Goal: Task Accomplishment & Management: Use online tool/utility

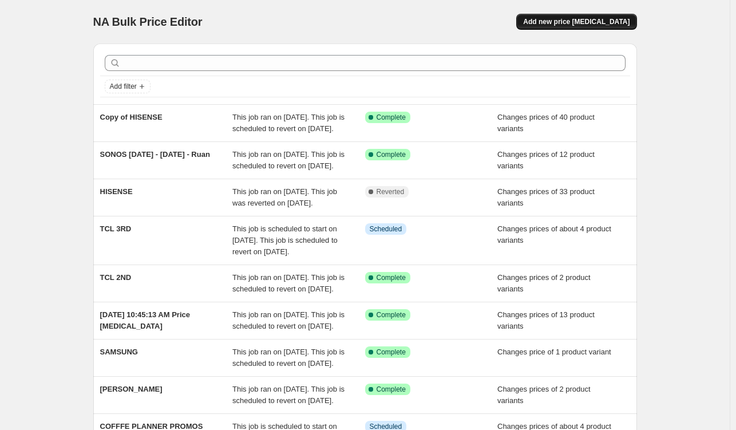
click at [575, 21] on span "Add new price [MEDICAL_DATA]" at bounding box center [576, 21] width 106 height 9
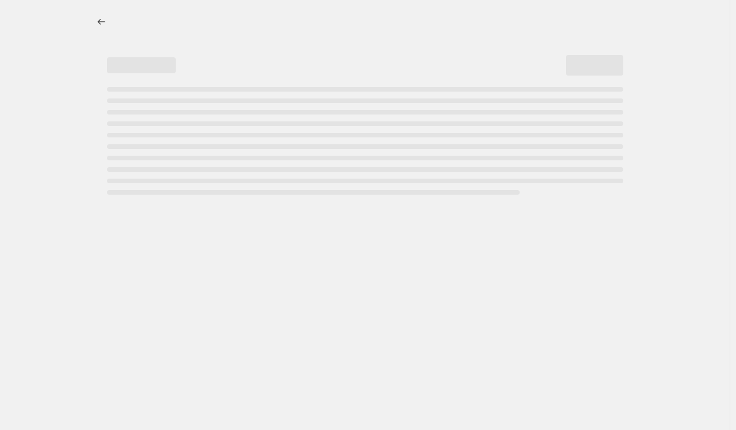
select select "percentage"
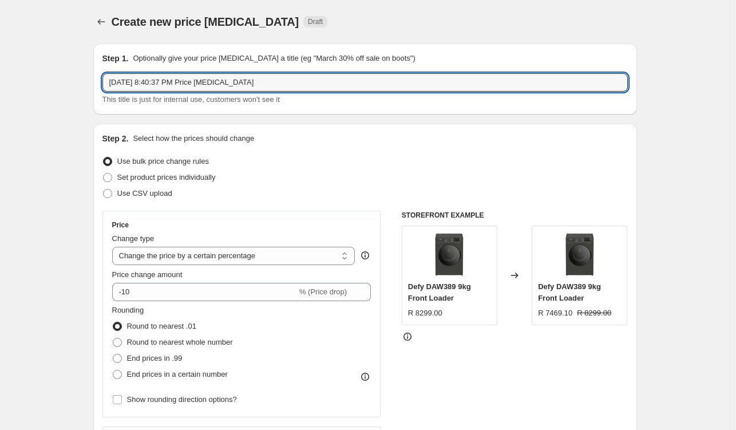
drag, startPoint x: 300, startPoint y: 79, endPoint x: 49, endPoint y: 106, distance: 252.2
type input "s"
type input "SAMSUNG HATCH DAY"
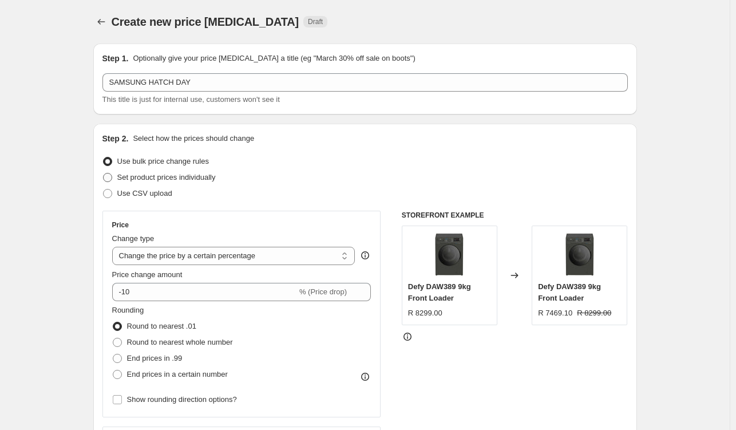
click at [109, 179] on span at bounding box center [107, 177] width 9 height 9
click at [104, 173] on input "Set product prices individually" at bounding box center [103, 173] width 1 height 1
radio input "true"
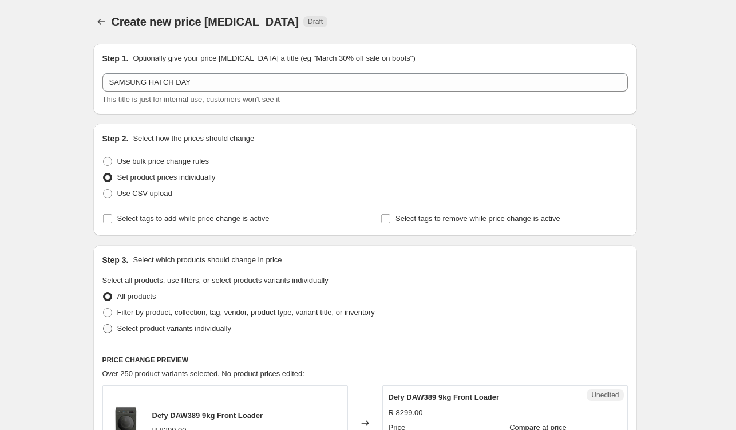
click at [108, 329] on span at bounding box center [107, 328] width 9 height 9
click at [104, 325] on input "Select product variants individually" at bounding box center [103, 324] width 1 height 1
radio input "true"
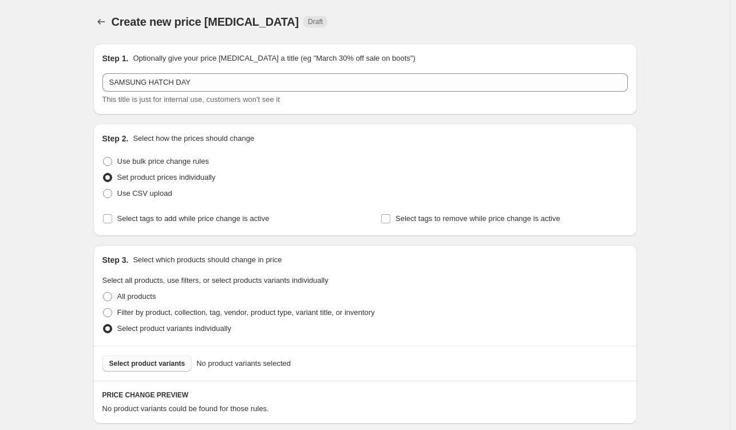
click at [125, 366] on span "Select product variants" at bounding box center [147, 363] width 76 height 9
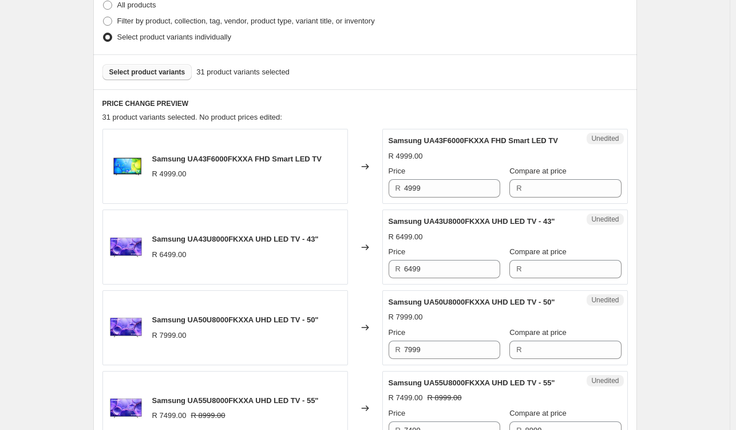
scroll to position [343, 0]
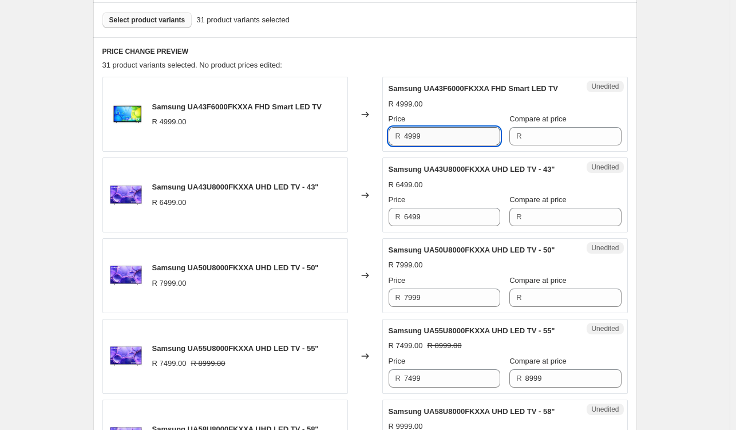
click at [426, 136] on input "4999" at bounding box center [452, 136] width 96 height 18
drag, startPoint x: 426, startPoint y: 136, endPoint x: 416, endPoint y: 133, distance: 10.0
click at [422, 135] on input "4999" at bounding box center [452, 136] width 96 height 18
type input "4999"
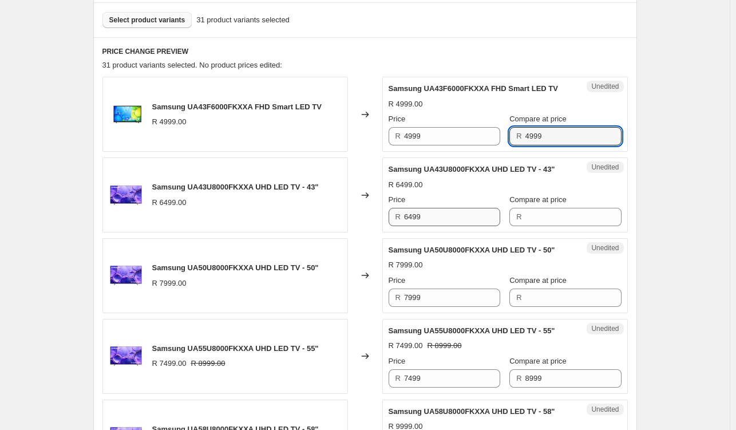
type input "4999"
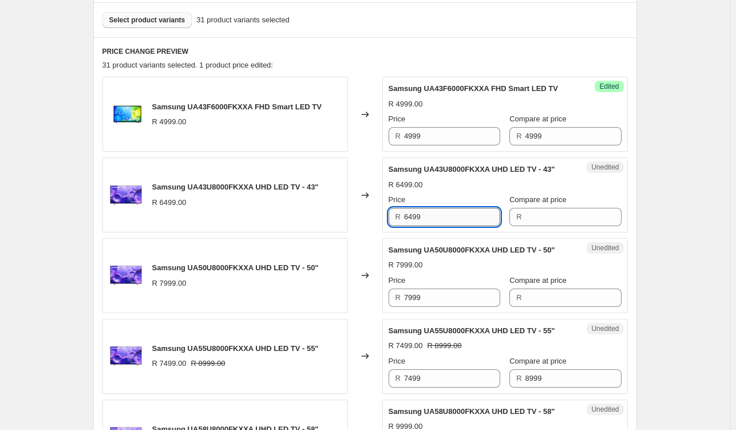
click at [442, 220] on input "6499" at bounding box center [452, 217] width 96 height 18
type input "6499"
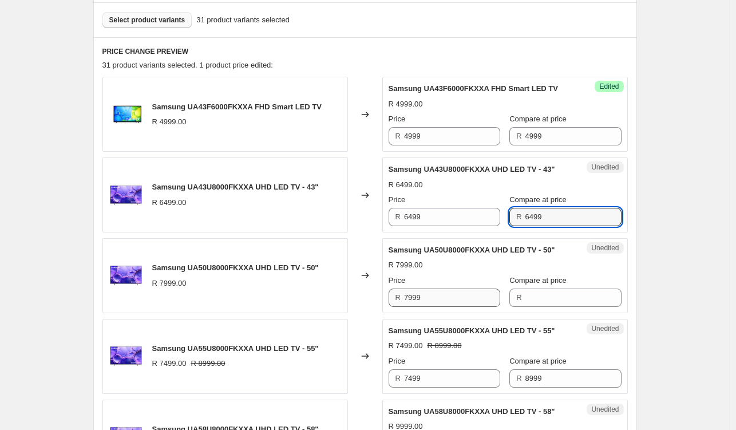
type input "6499"
click at [449, 293] on input "7999" at bounding box center [452, 297] width 96 height 18
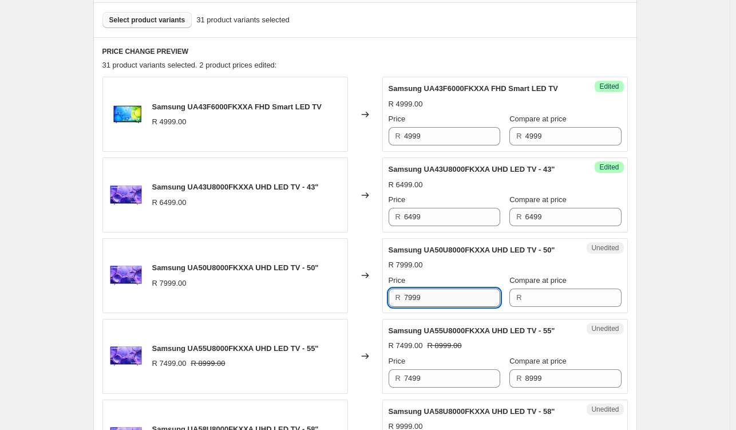
drag, startPoint x: 449, startPoint y: 293, endPoint x: 442, endPoint y: 291, distance: 6.7
click at [449, 293] on input "7999" at bounding box center [452, 297] width 96 height 18
type input "7999"
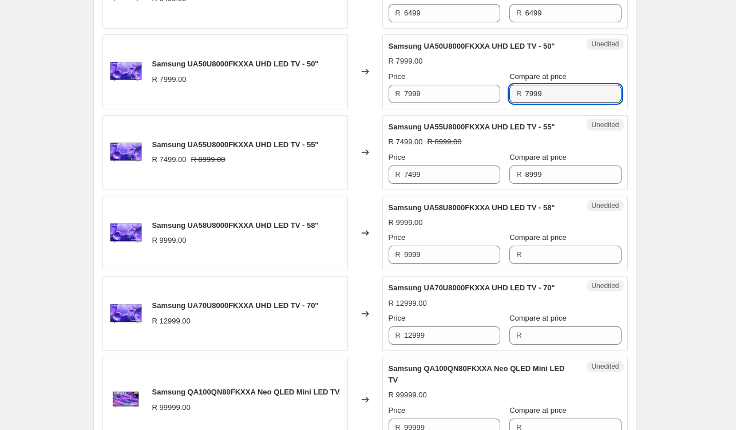
scroll to position [630, 0]
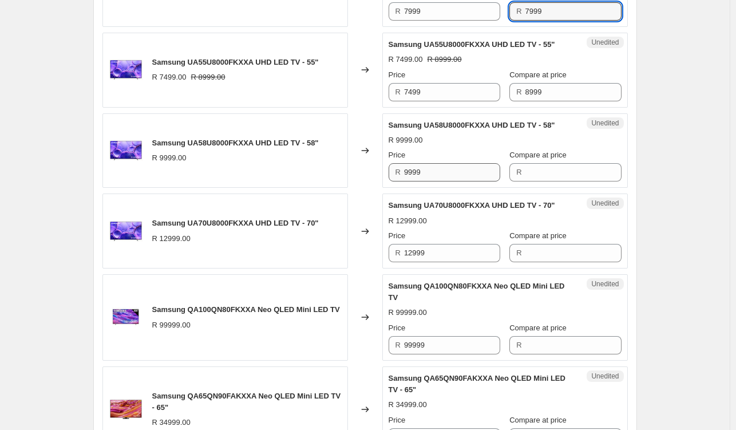
type input "7999"
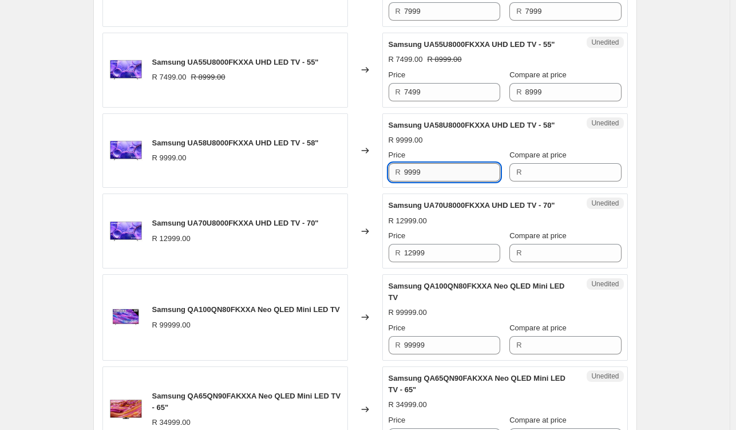
click at [448, 167] on input "9999" at bounding box center [452, 172] width 96 height 18
type input "9999"
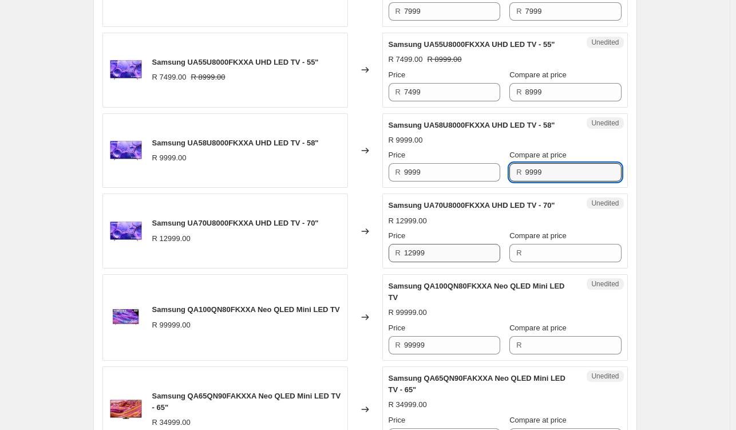
type input "9999"
click at [432, 246] on input "12999" at bounding box center [452, 253] width 96 height 18
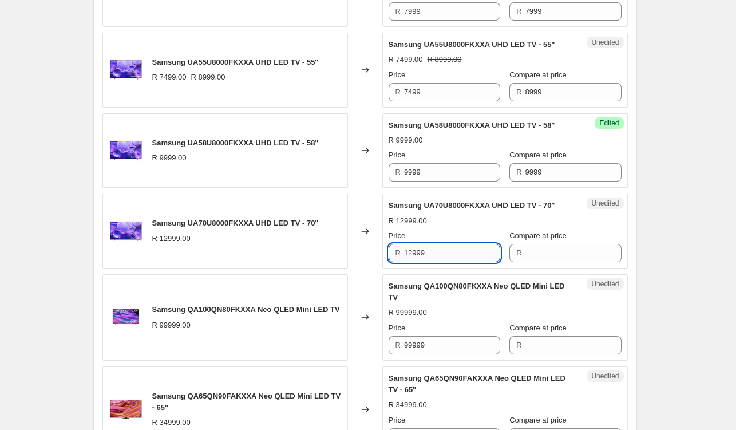
drag, startPoint x: 432, startPoint y: 246, endPoint x: 419, endPoint y: 252, distance: 14.8
click at [432, 246] on input "12999" at bounding box center [452, 253] width 96 height 18
type input "12999"
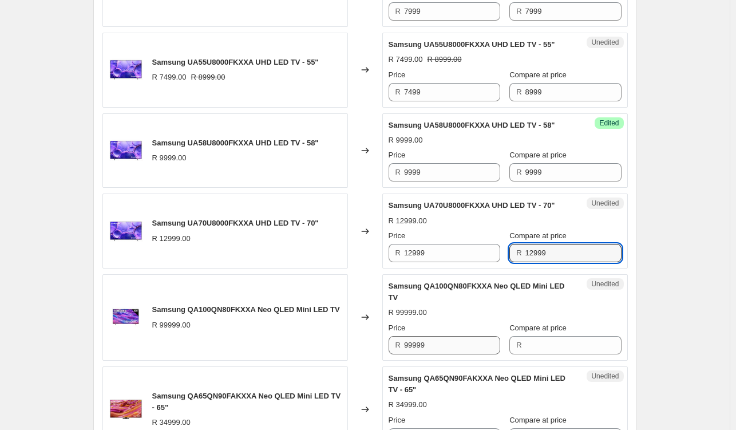
type input "12999"
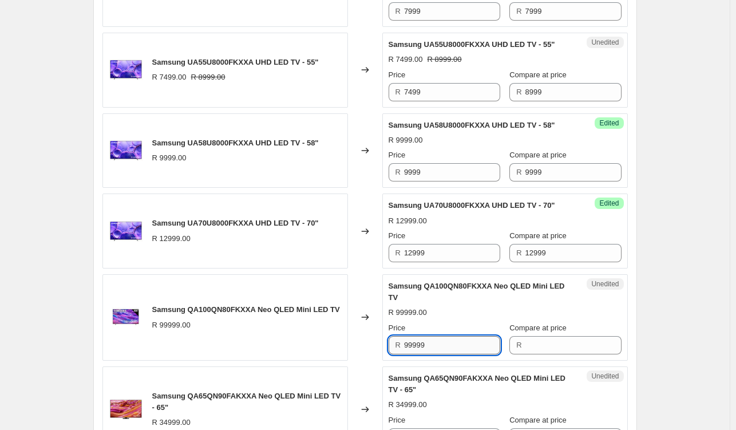
click at [438, 346] on input "99999" at bounding box center [452, 345] width 96 height 18
click at [439, 346] on input "99999" at bounding box center [452, 345] width 96 height 18
type input "99999"
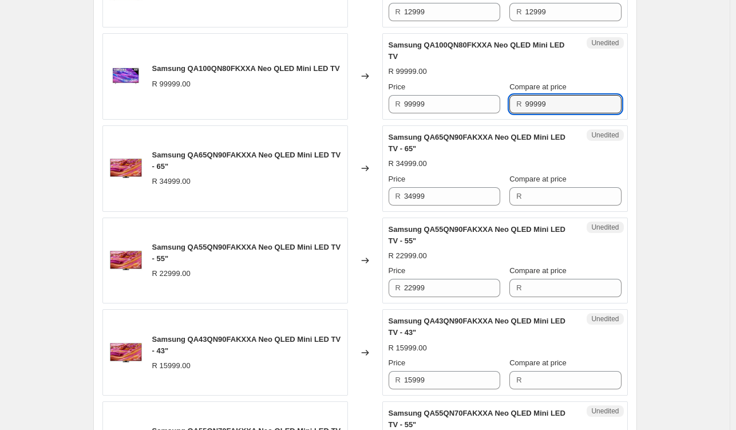
scroll to position [973, 0]
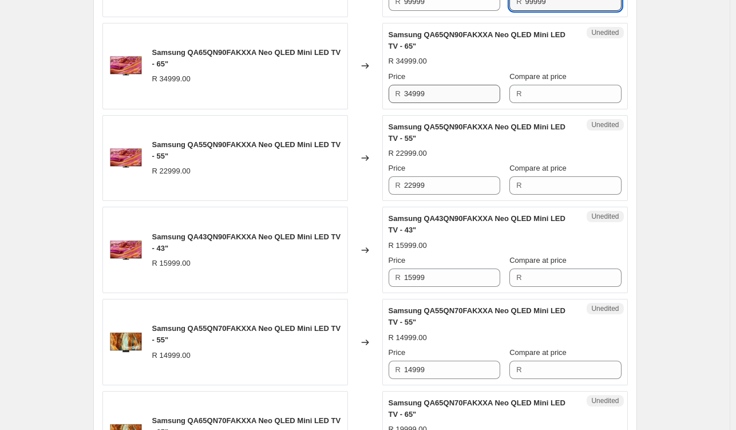
type input "99999"
click at [437, 89] on input "34999" at bounding box center [452, 94] width 96 height 18
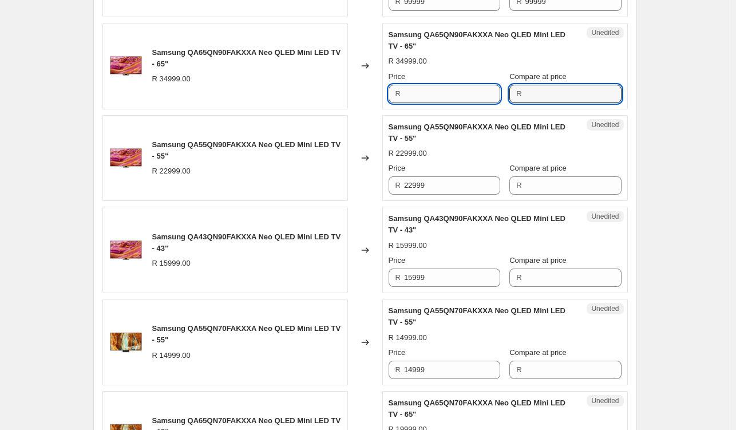
type input "34999"
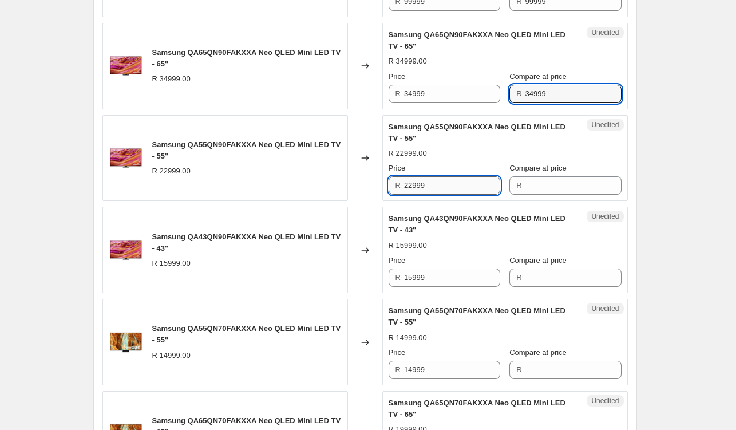
click at [460, 187] on input "22999" at bounding box center [452, 185] width 96 height 18
drag, startPoint x: 460, startPoint y: 187, endPoint x: 433, endPoint y: 186, distance: 26.9
click at [457, 185] on input "22999" at bounding box center [452, 185] width 96 height 18
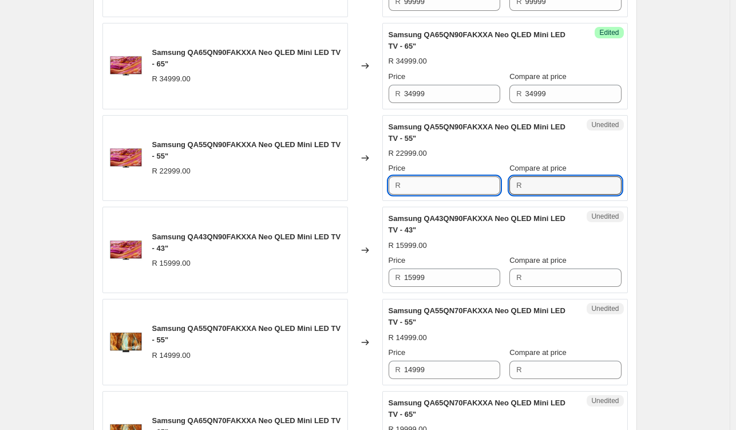
type input "22999"
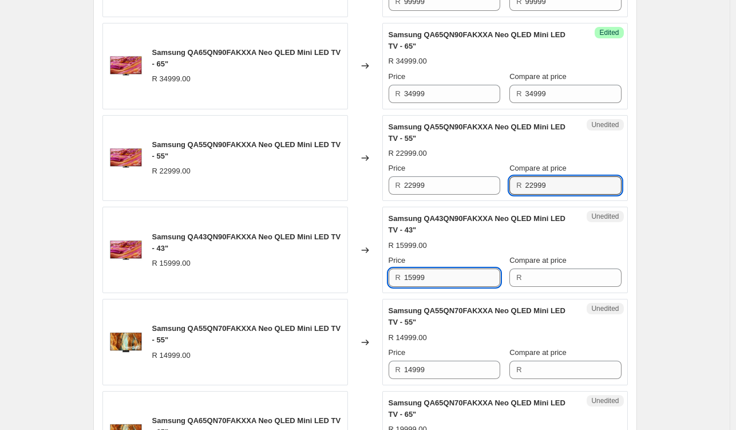
click at [457, 270] on input "15999" at bounding box center [452, 277] width 96 height 18
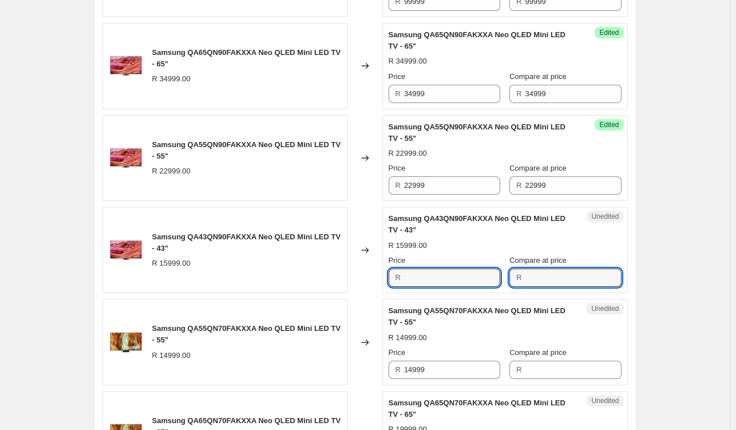
type input "15999"
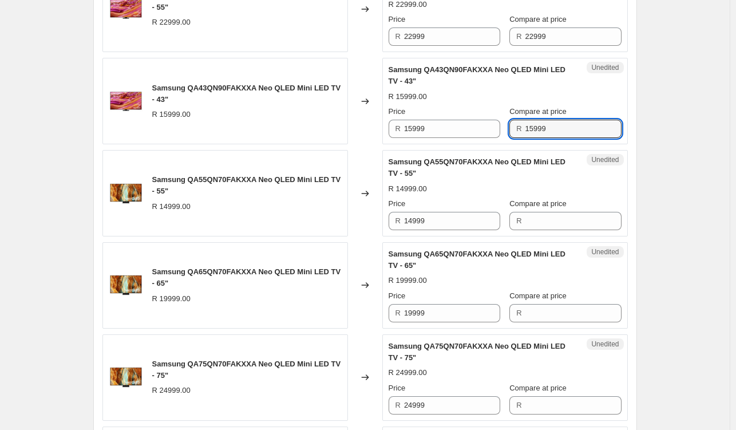
scroll to position [1145, 0]
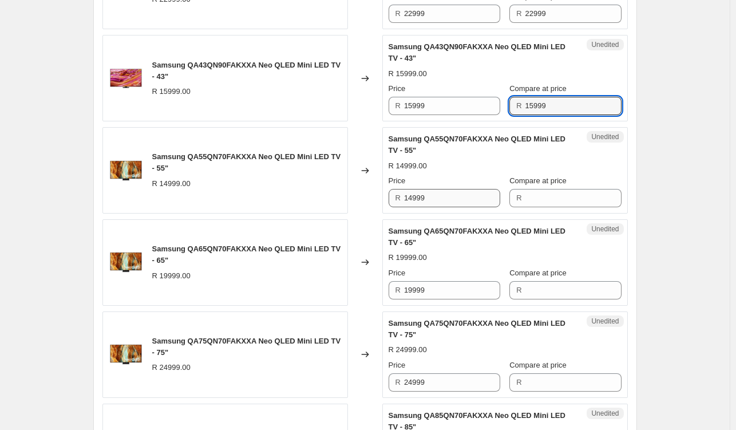
type input "15999"
click at [435, 197] on input "14999" at bounding box center [452, 198] width 96 height 18
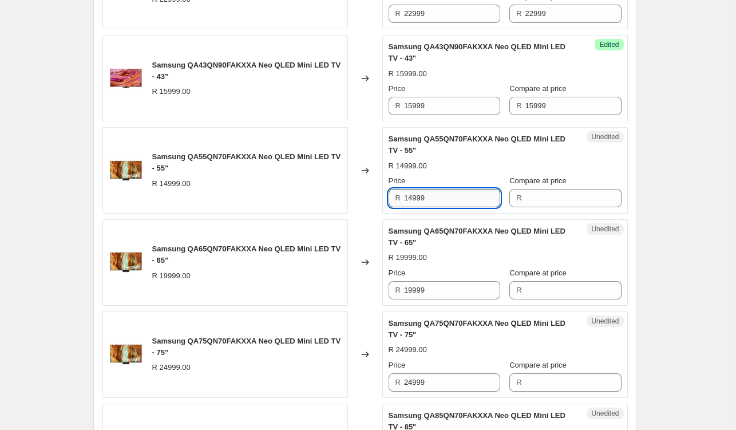
click at [435, 197] on input "14999" at bounding box center [452, 198] width 96 height 18
type input "14999"
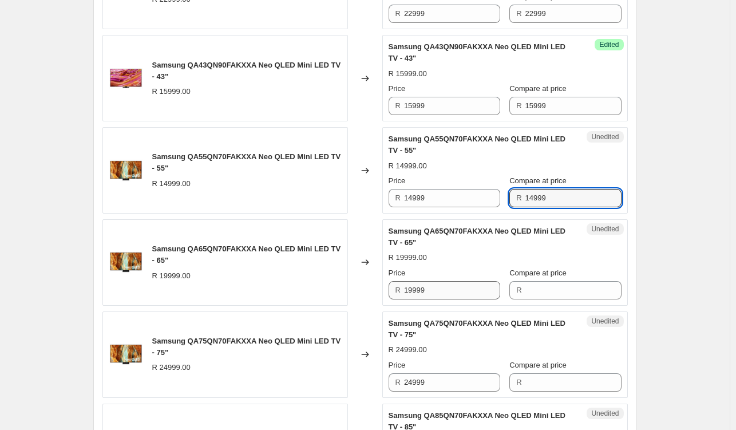
type input "14999"
click at [434, 282] on input "19999" at bounding box center [452, 290] width 96 height 18
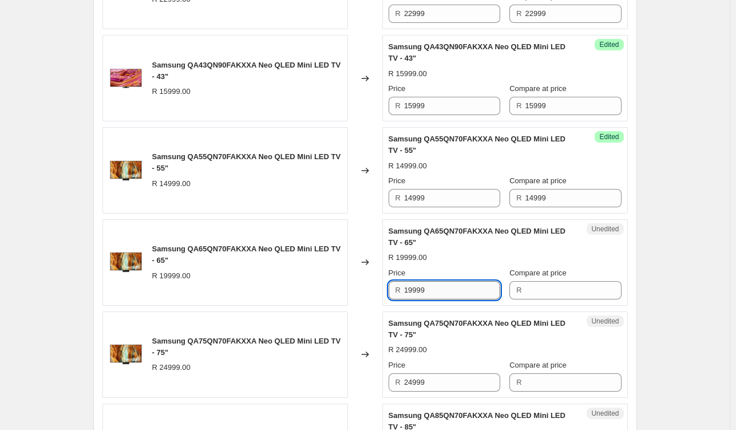
click at [434, 282] on input "19999" at bounding box center [452, 290] width 96 height 18
type input "19999"
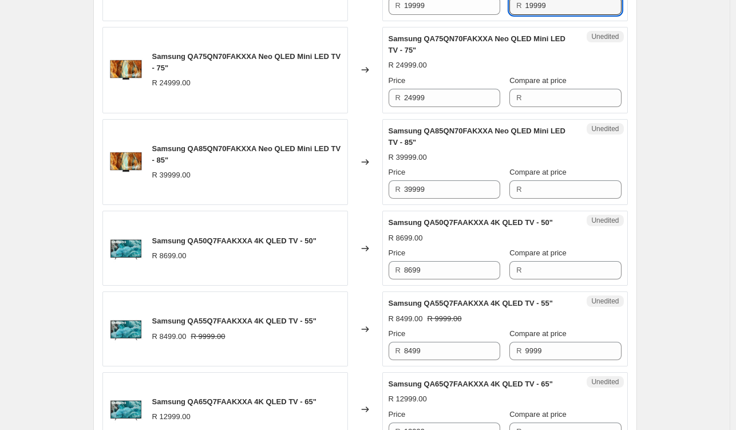
scroll to position [1431, 0]
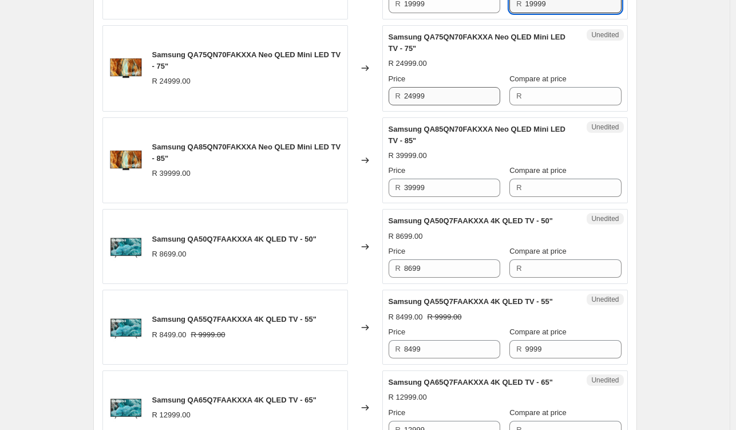
type input "19999"
click at [440, 88] on input "24999" at bounding box center [452, 96] width 96 height 18
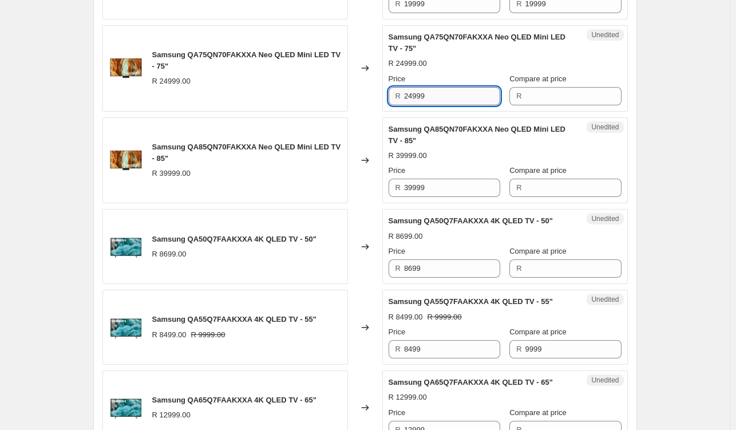
click at [440, 88] on input "24999" at bounding box center [452, 96] width 96 height 18
type input "24999"
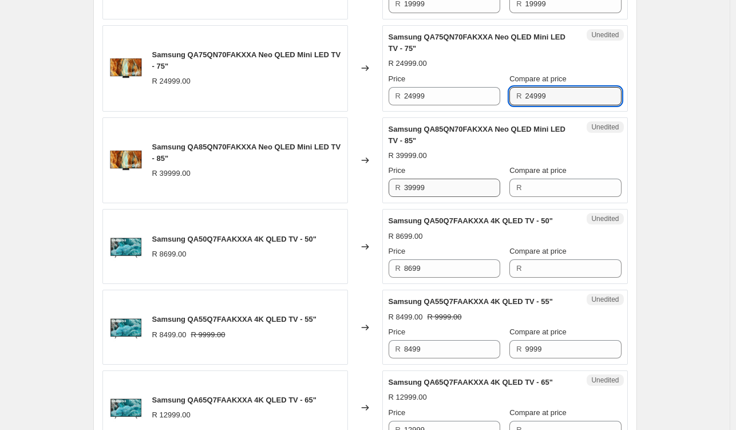
type input "24999"
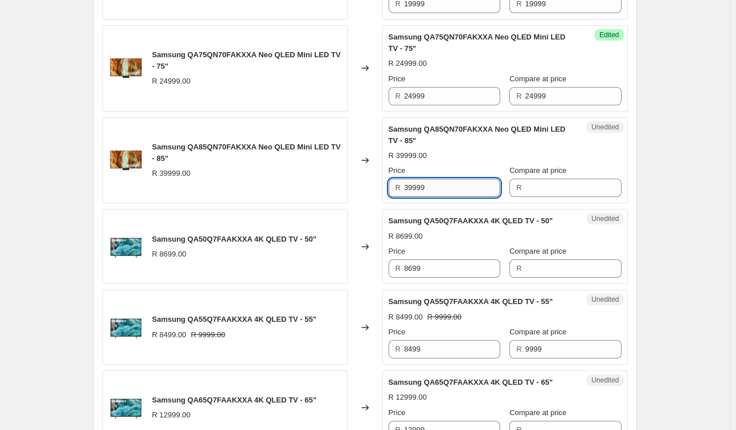
click at [462, 181] on input "39999" at bounding box center [452, 188] width 96 height 18
click at [460, 180] on input "39999" at bounding box center [452, 188] width 96 height 18
type input "39999"
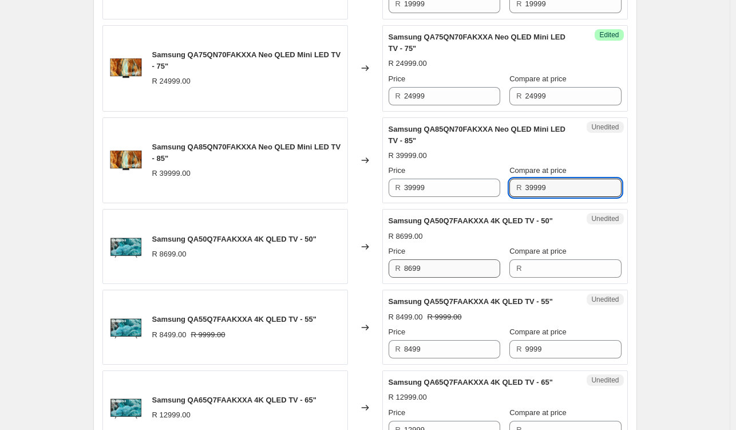
type input "39999"
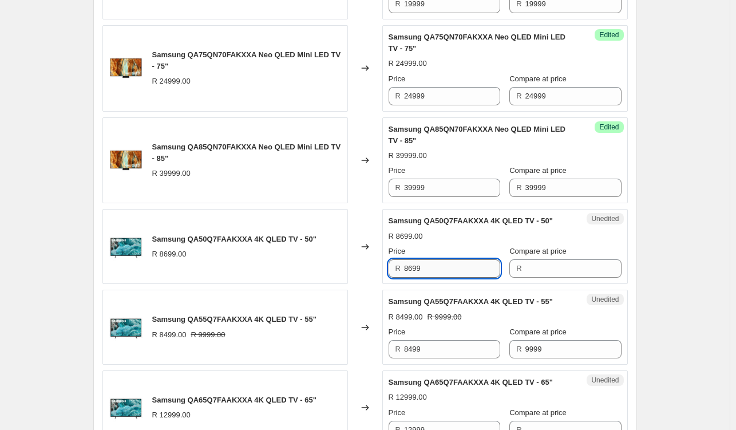
click at [450, 263] on input "8699" at bounding box center [452, 268] width 96 height 18
click at [449, 262] on input "8699" at bounding box center [452, 268] width 96 height 18
type input "8699"
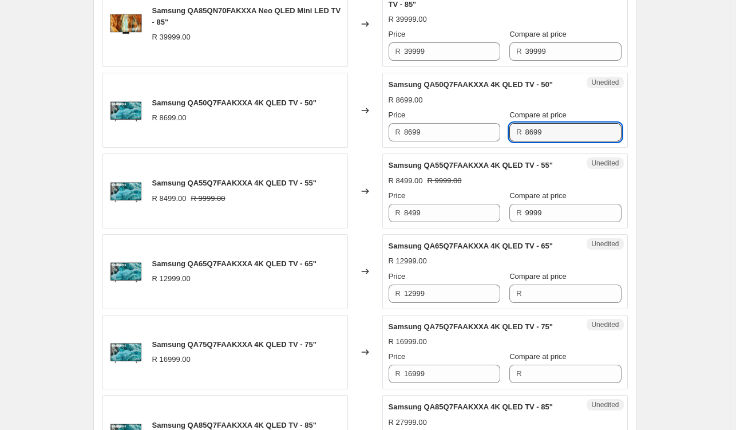
scroll to position [1603, 0]
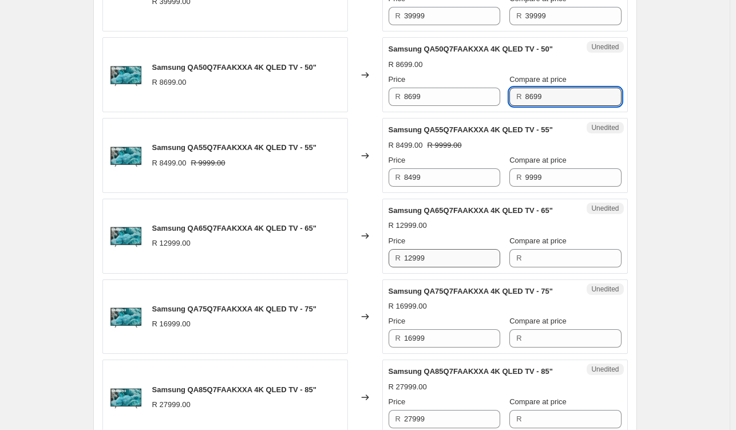
type input "8699"
click at [457, 259] on input "12999" at bounding box center [452, 258] width 96 height 18
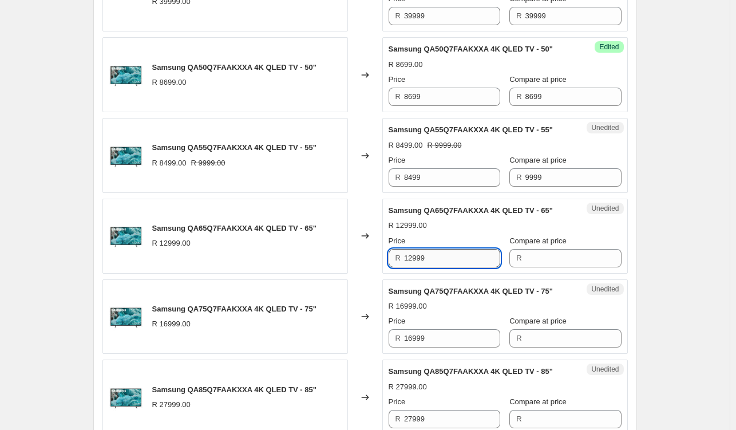
click at [457, 258] on input "12999" at bounding box center [452, 258] width 96 height 18
type input "12999"
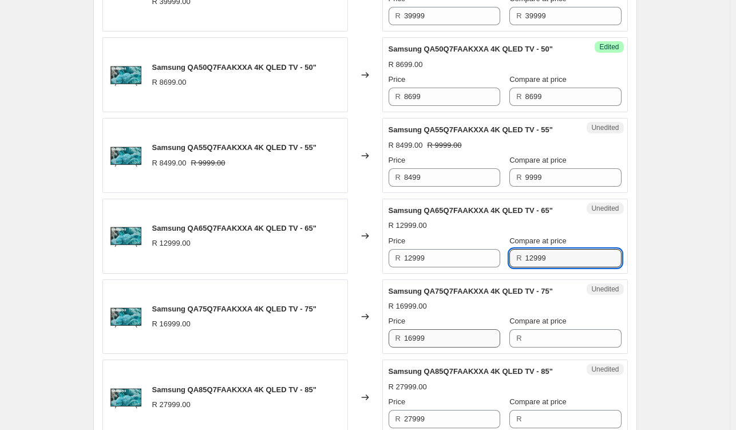
type input "12999"
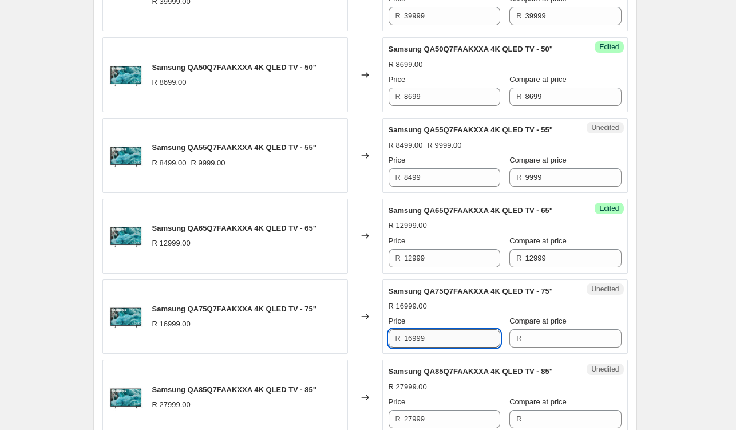
click at [462, 331] on input "16999" at bounding box center [452, 338] width 96 height 18
click at [462, 329] on input "16999" at bounding box center [452, 338] width 96 height 18
click at [464, 329] on input "16999" at bounding box center [452, 338] width 96 height 18
type input "16999"
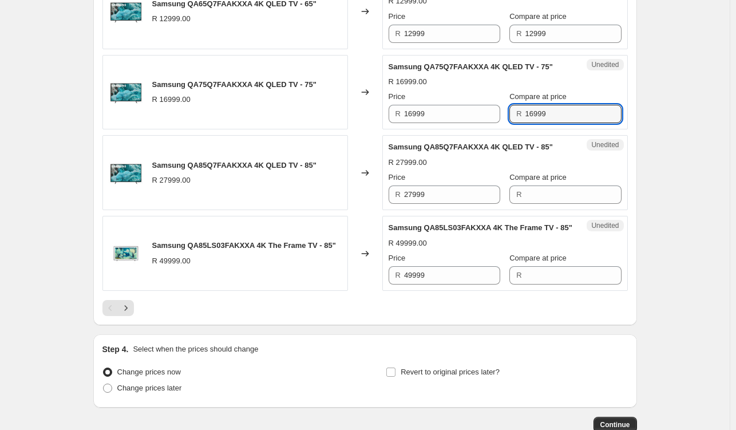
scroll to position [1831, 0]
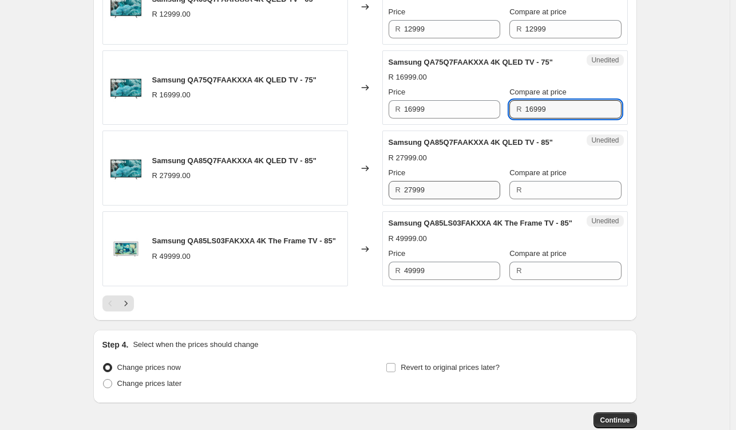
type input "16999"
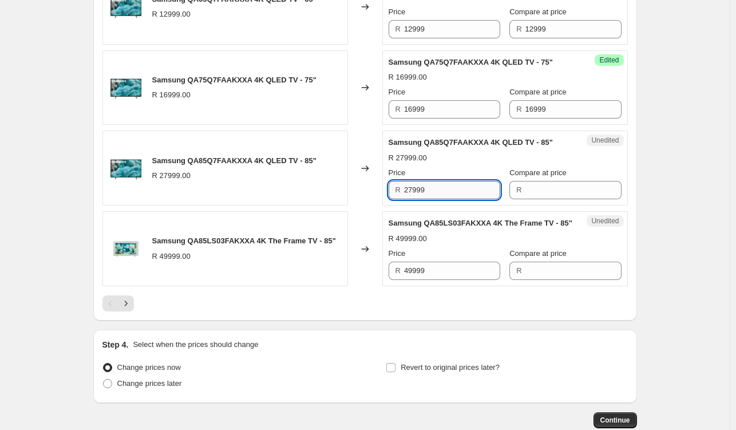
click at [455, 192] on input "27999" at bounding box center [452, 190] width 96 height 18
type input "27999"
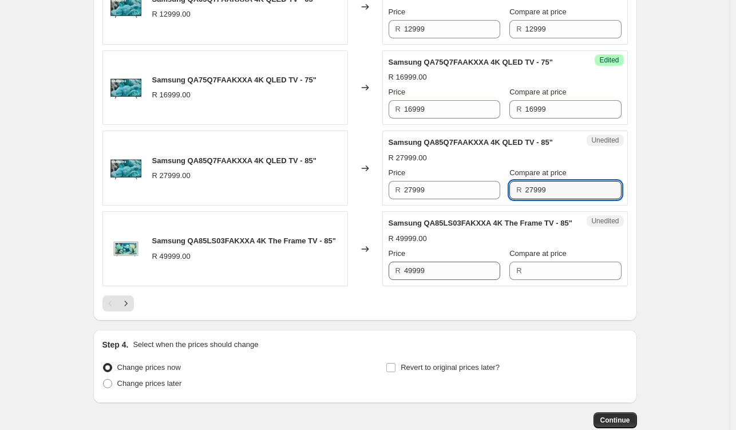
type input "27999"
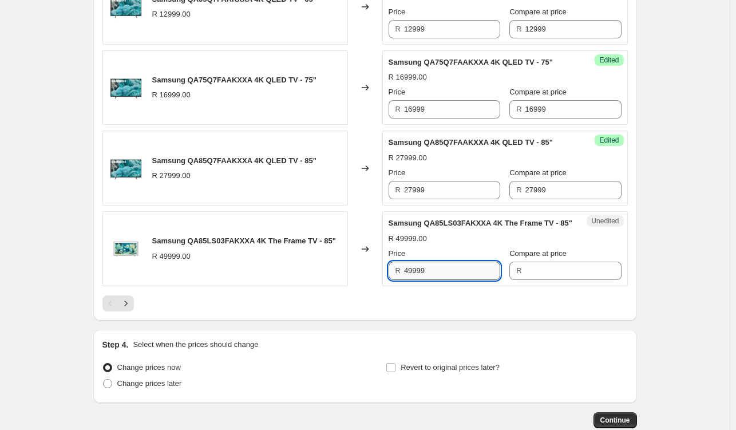
click at [469, 276] on input "49999" at bounding box center [452, 271] width 96 height 18
type input "49999"
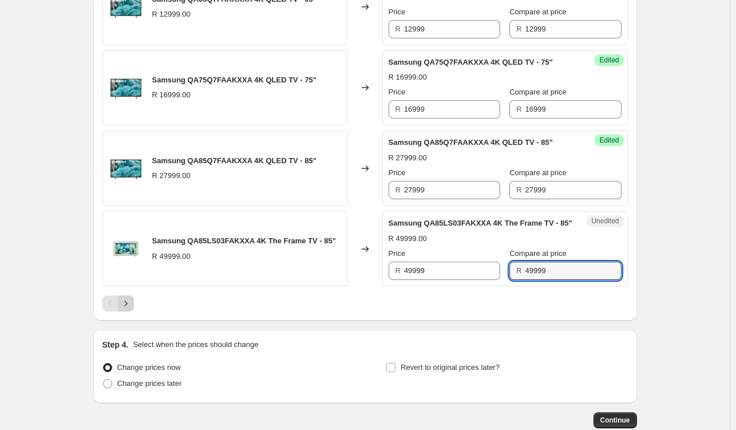
type input "49999"
click at [130, 309] on icon "Next" at bounding box center [125, 303] width 11 height 11
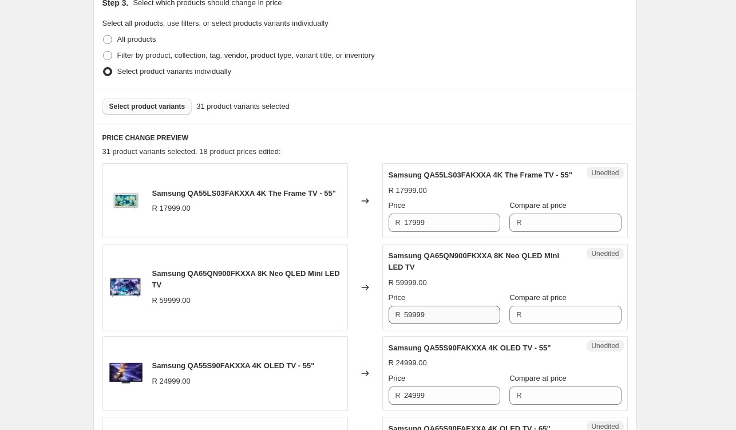
scroll to position [233, 0]
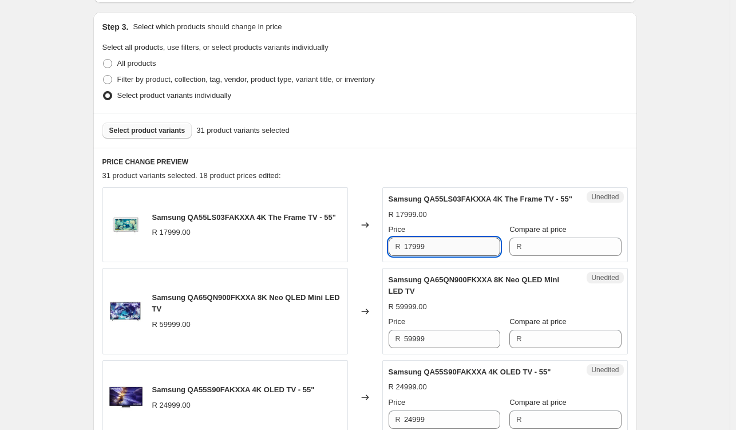
click at [443, 254] on input "17999" at bounding box center [452, 247] width 96 height 18
drag, startPoint x: 443, startPoint y: 254, endPoint x: 417, endPoint y: 258, distance: 26.7
click at [442, 254] on input "17999" at bounding box center [452, 247] width 96 height 18
type input "17999"
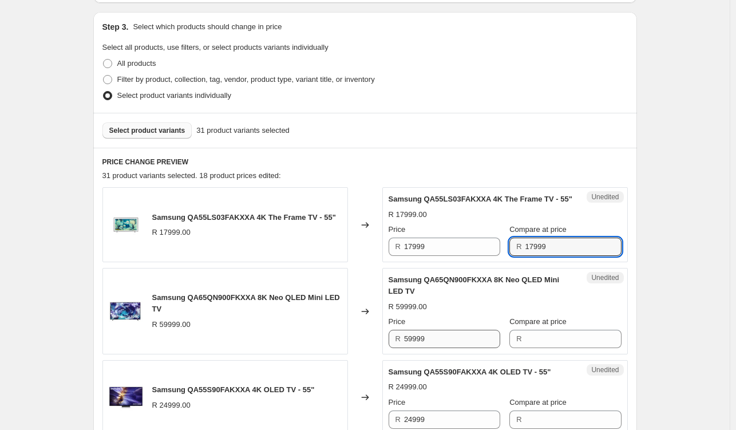
type input "17999"
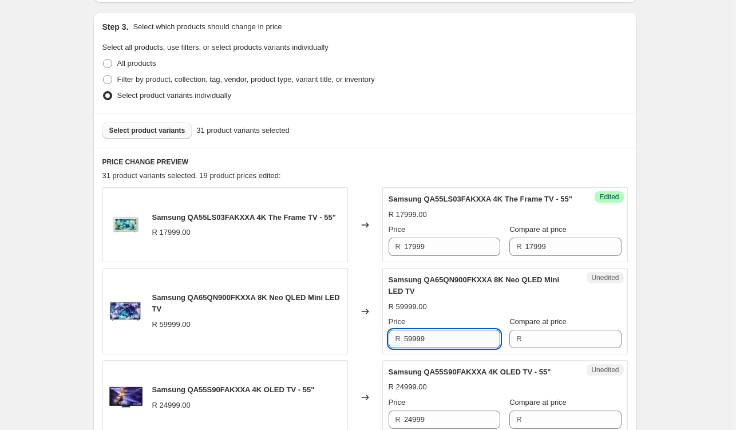
click at [445, 348] on input "59999" at bounding box center [452, 339] width 96 height 18
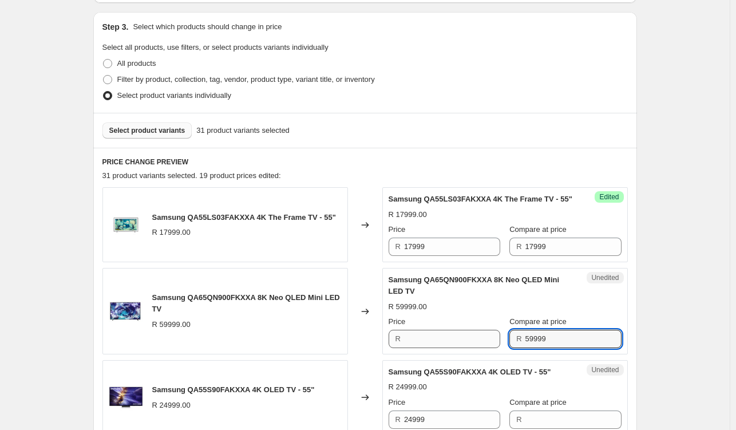
type input "59999"
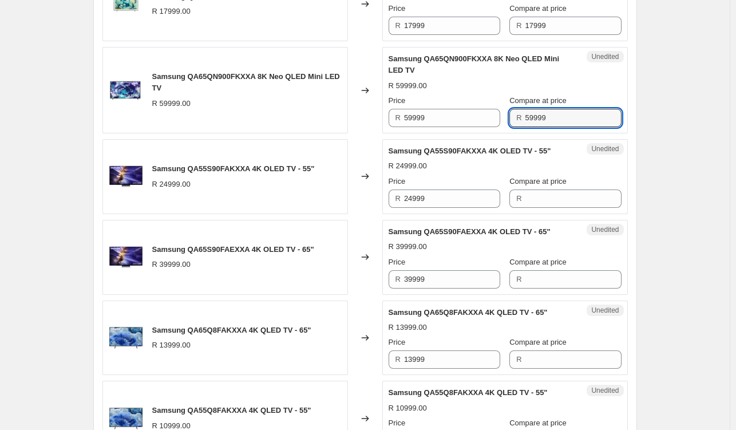
scroll to position [462, 0]
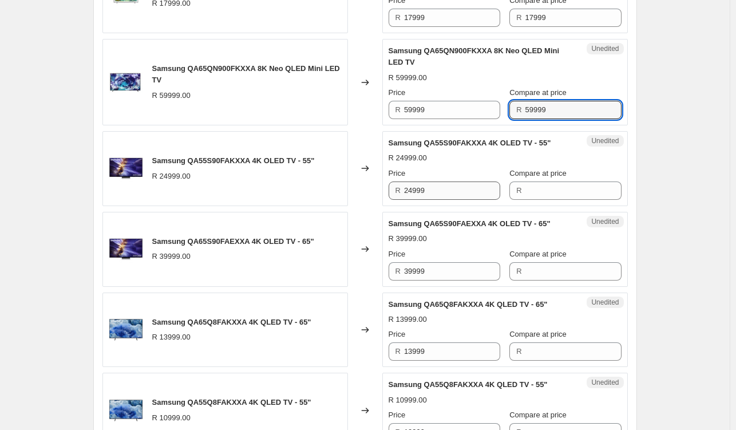
type input "59999"
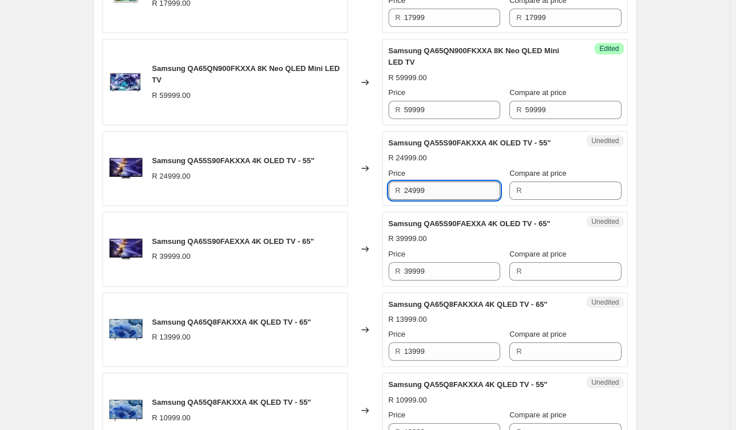
click at [461, 200] on input "24999" at bounding box center [452, 190] width 96 height 18
type input "24999"
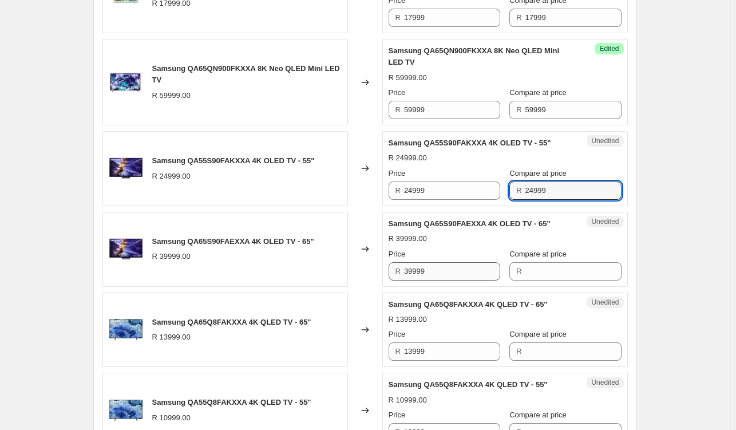
type input "24999"
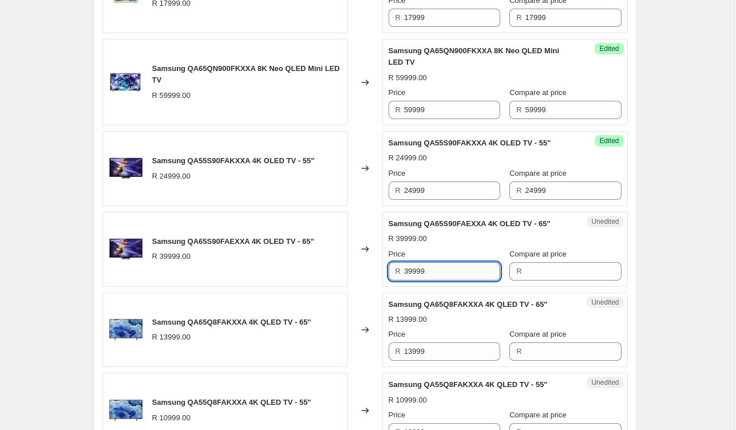
click at [465, 280] on input "39999" at bounding box center [452, 271] width 96 height 18
type input "39999"
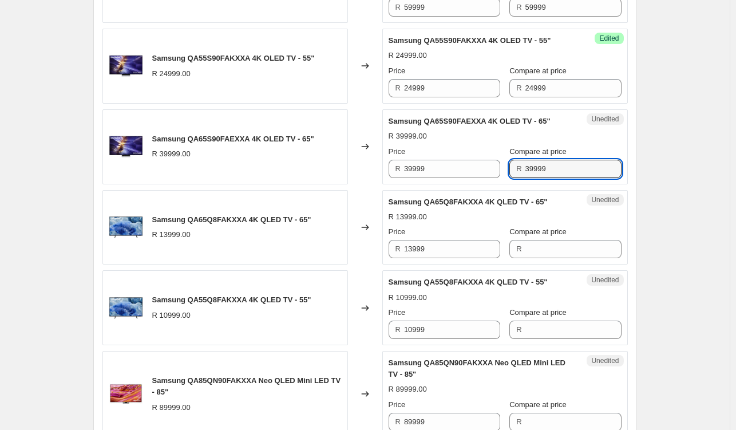
scroll to position [576, 0]
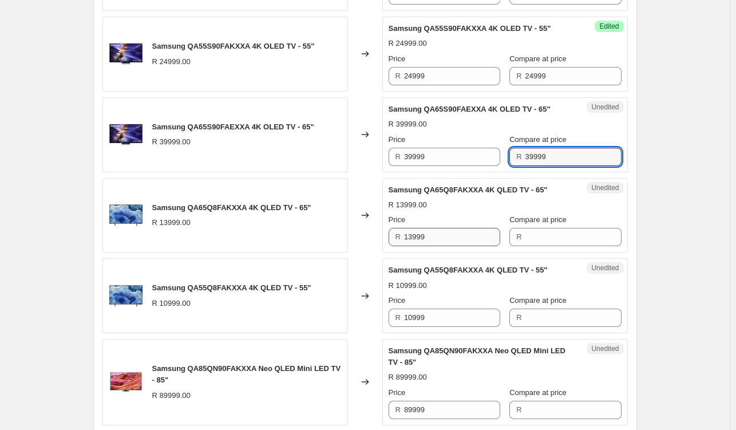
type input "39999"
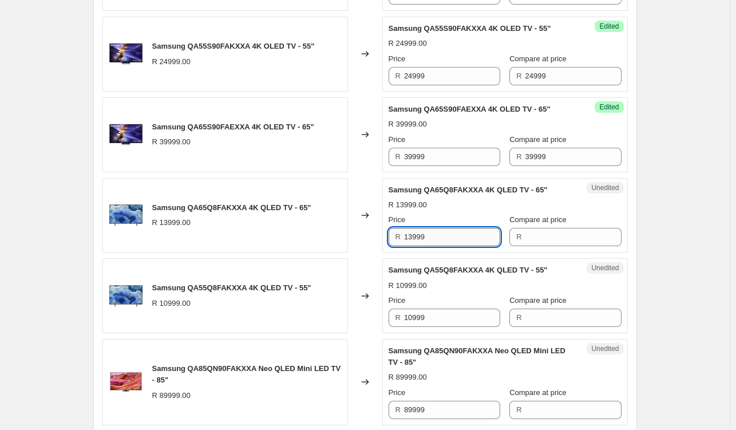
click at [449, 246] on input "13999" at bounding box center [452, 237] width 96 height 18
type input "13999"
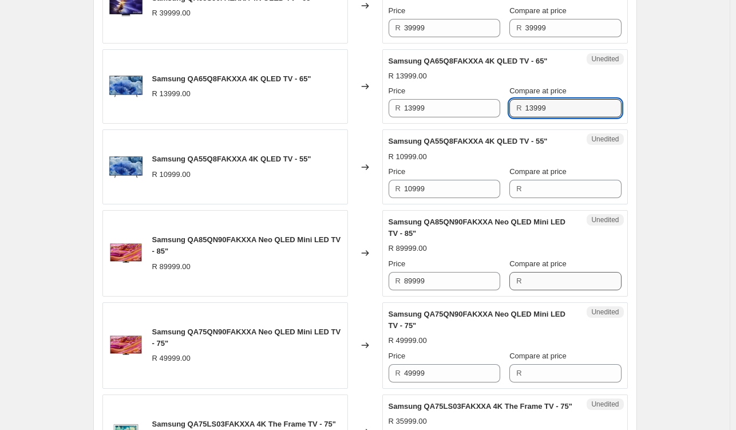
scroll to position [748, 0]
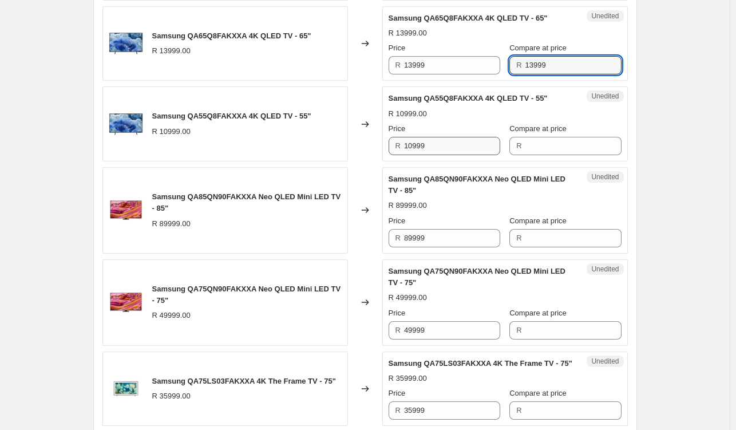
type input "13999"
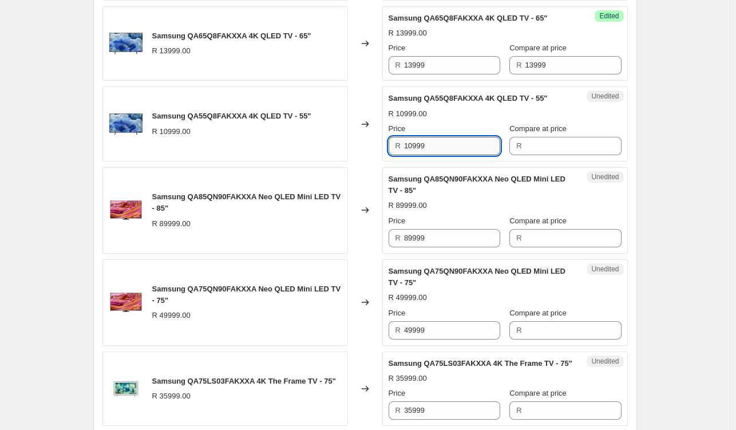
click at [459, 153] on input "10999" at bounding box center [452, 146] width 96 height 18
drag, startPoint x: 459, startPoint y: 153, endPoint x: 428, endPoint y: 163, distance: 32.4
click at [458, 153] on input "10999" at bounding box center [452, 146] width 96 height 18
type input "10999"
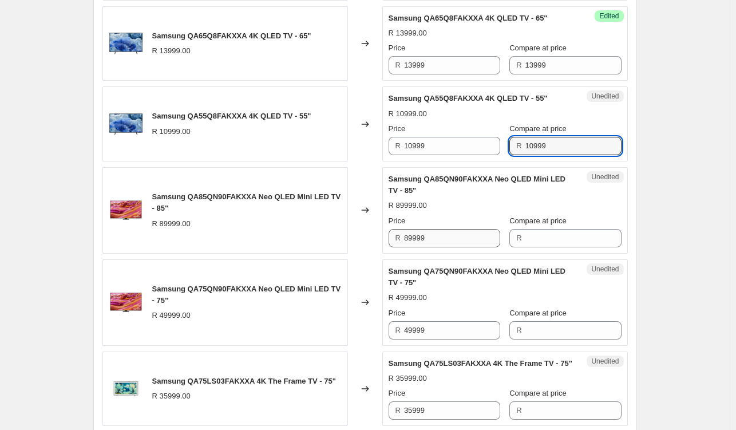
type input "10999"
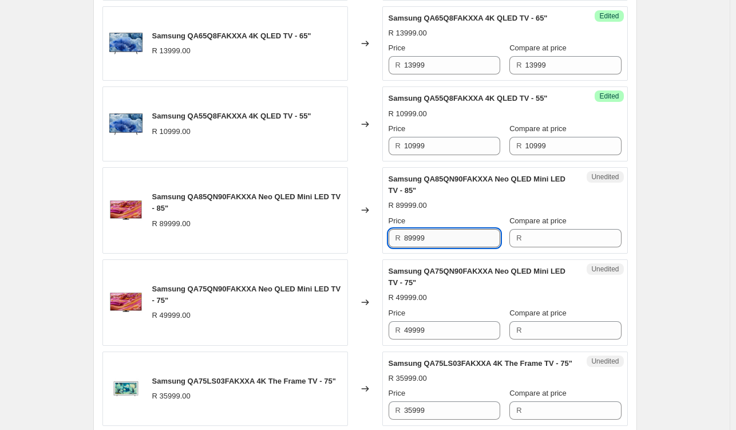
click at [459, 247] on input "89999" at bounding box center [452, 238] width 96 height 18
click at [460, 247] on input "89999" at bounding box center [452, 238] width 96 height 18
type input "89999"
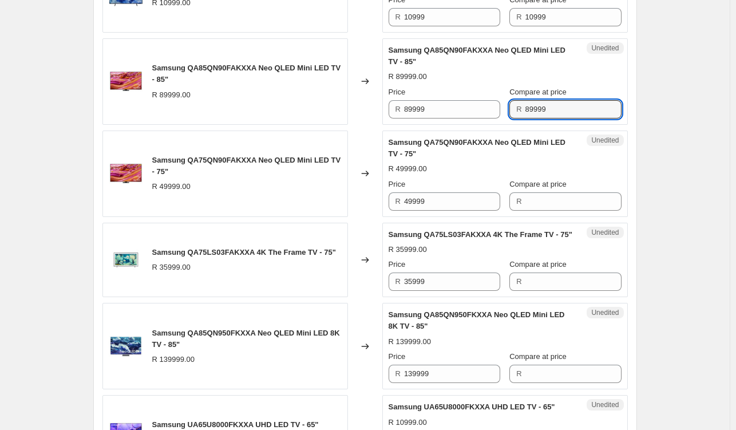
scroll to position [920, 0]
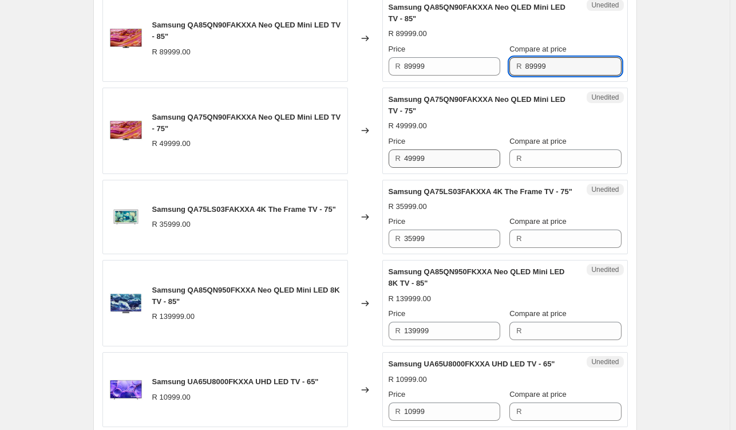
type input "89999"
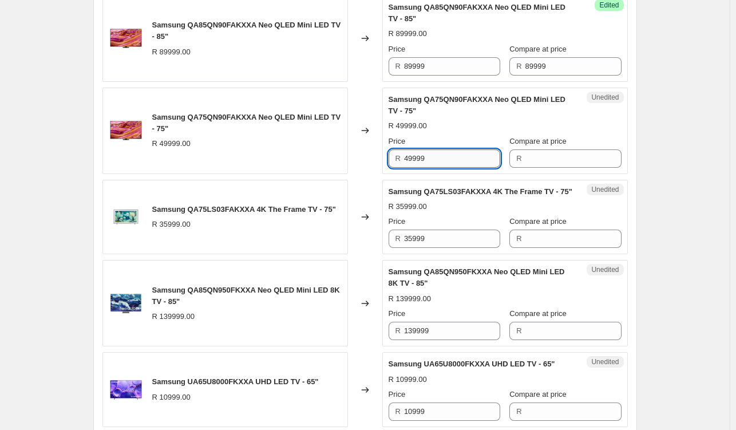
click at [445, 168] on input "49999" at bounding box center [452, 158] width 96 height 18
type input "49999"
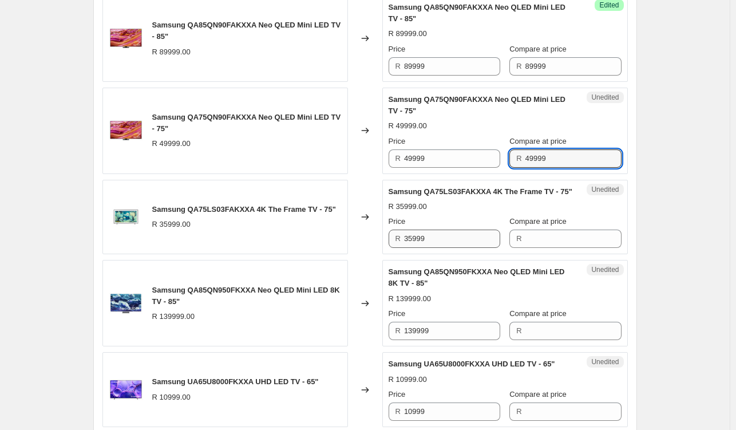
type input "49999"
click at [440, 248] on input "35999" at bounding box center [452, 239] width 96 height 18
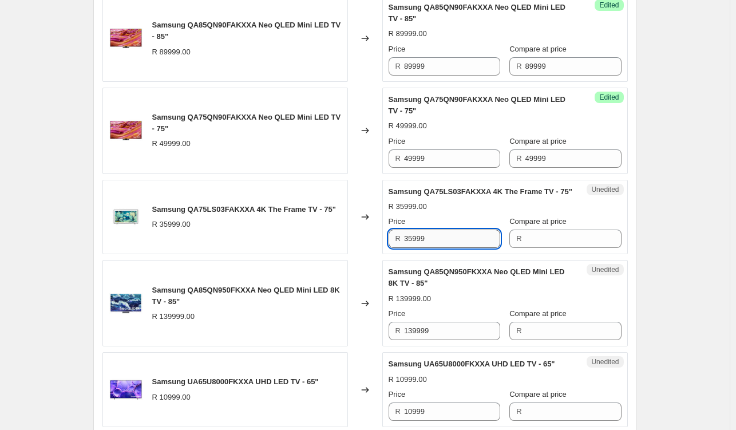
click at [440, 248] on input "35999" at bounding box center [452, 239] width 96 height 18
type input "35999"
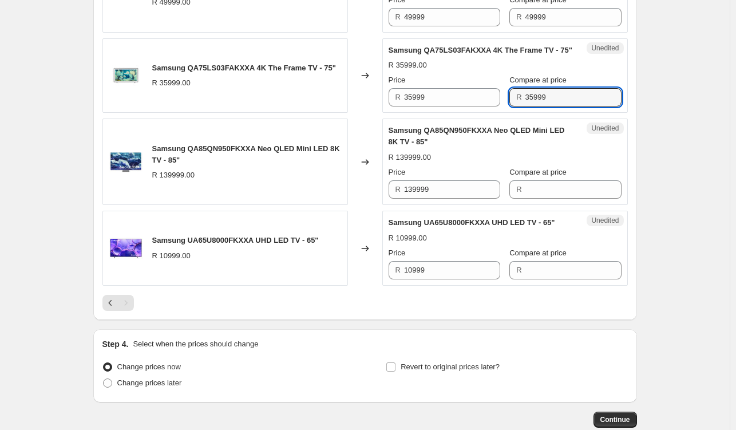
scroll to position [1091, 0]
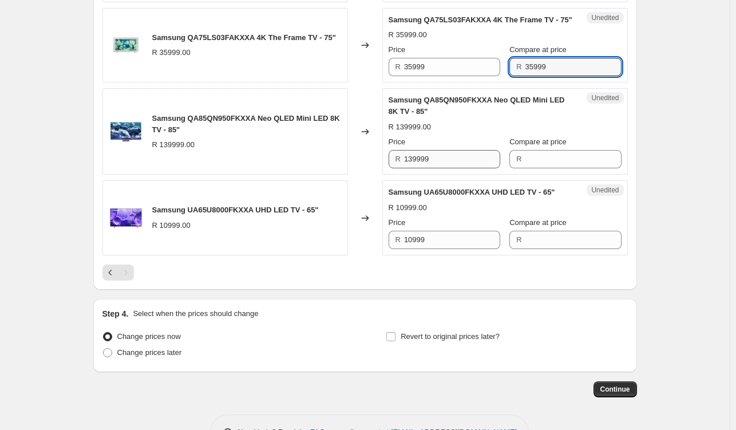
type input "35999"
click at [445, 168] on input "139999" at bounding box center [452, 159] width 96 height 18
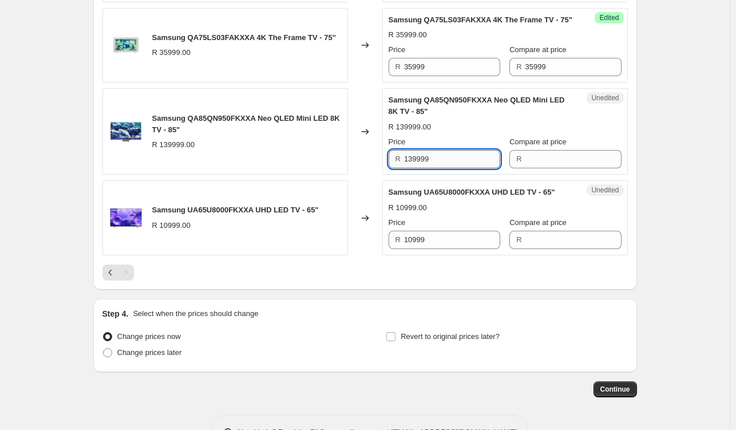
click at [445, 168] on input "139999" at bounding box center [452, 159] width 96 height 18
type input "139999"
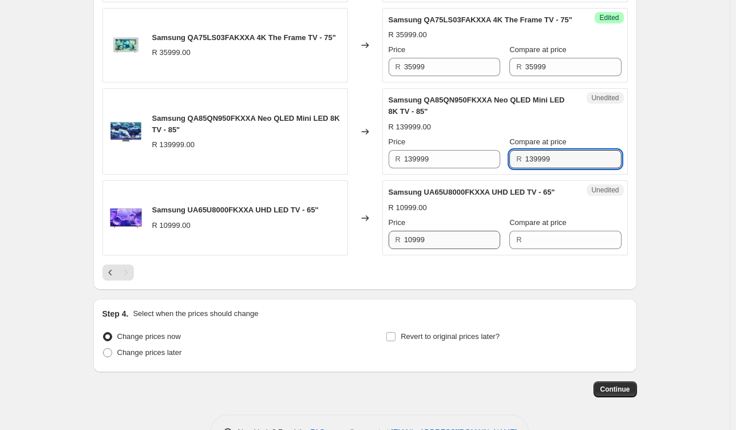
type input "139999"
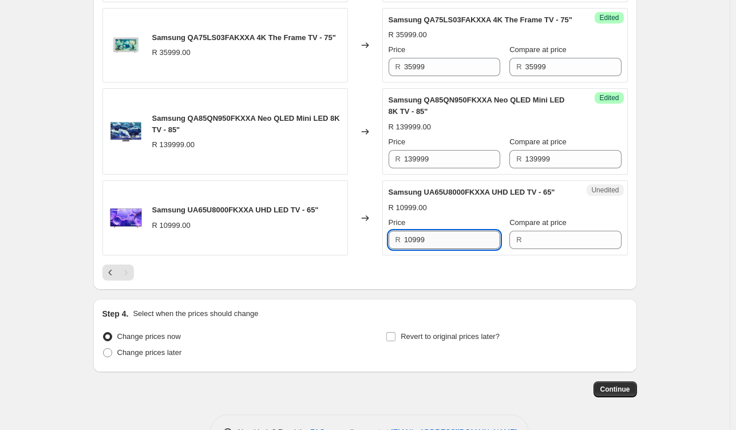
click at [452, 249] on input "10999" at bounding box center [452, 240] width 96 height 18
type input "10999"
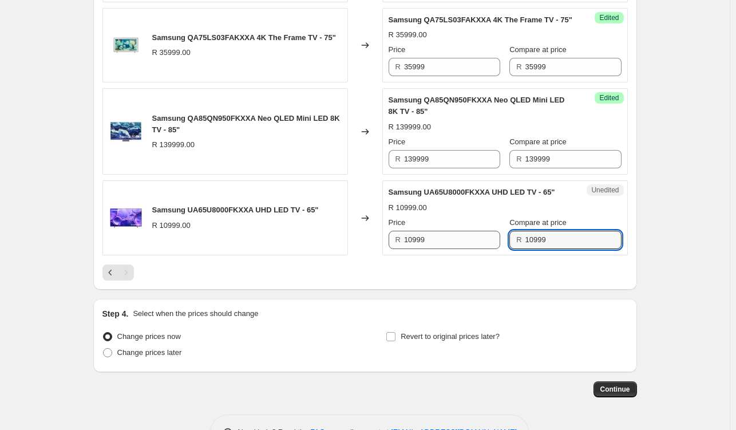
type input "10999"
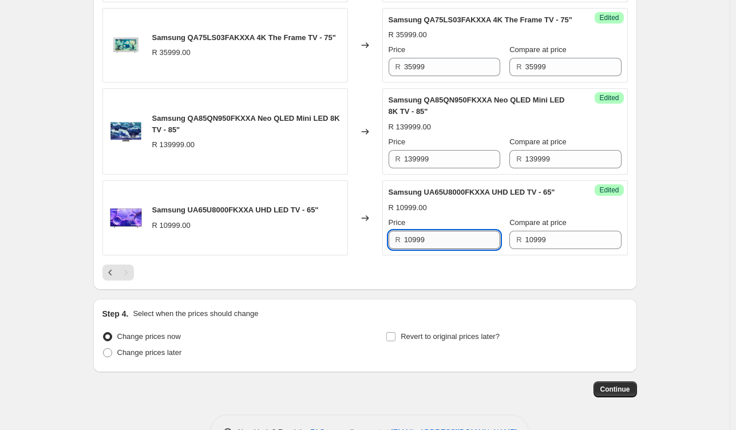
click at [452, 249] on input "10999" at bounding box center [452, 240] width 96 height 18
type input "9999"
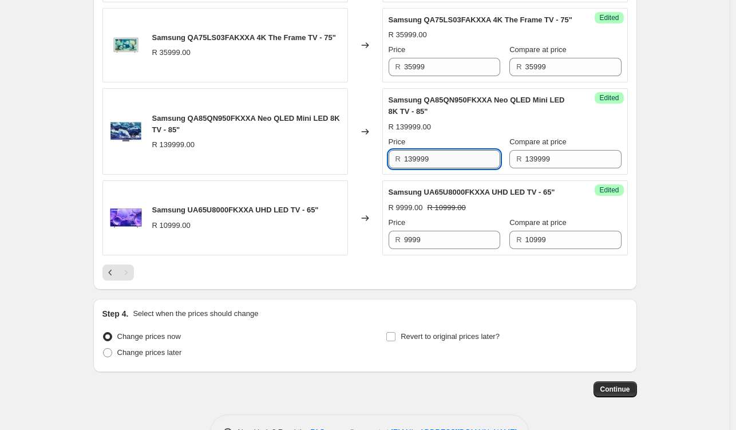
click at [461, 168] on input "139999" at bounding box center [452, 159] width 96 height 18
click at [460, 168] on input "139999" at bounding box center [452, 159] width 96 height 18
type input "12999"
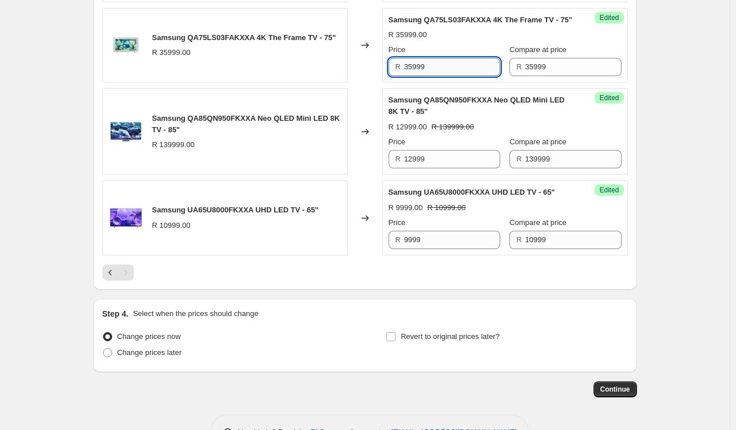
click at [453, 76] on input "35999" at bounding box center [452, 67] width 96 height 18
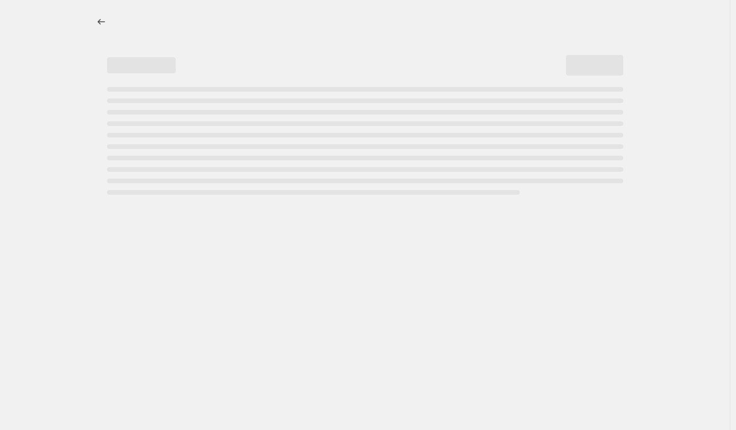
select select "percentage"
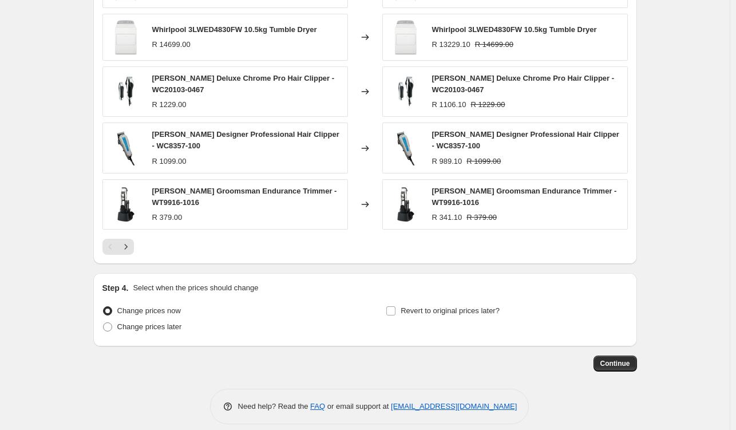
scroll to position [721, 0]
